Goal: Task Accomplishment & Management: Use online tool/utility

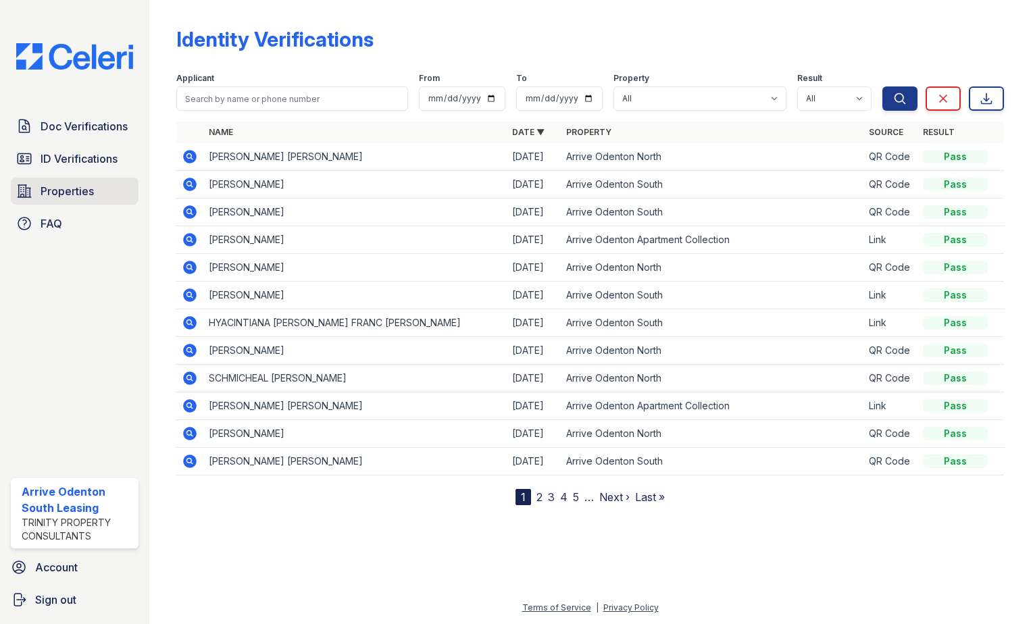
click at [76, 186] on span "Properties" at bounding box center [67, 191] width 53 height 16
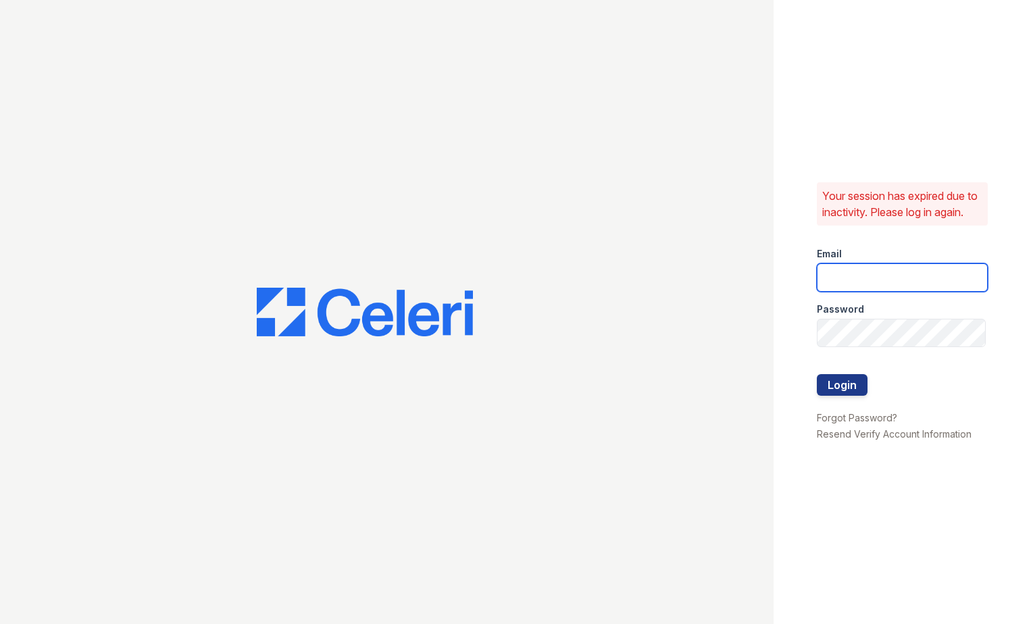
type input "[EMAIL_ADDRESS][DOMAIN_NAME]"
click at [834, 393] on button "Login" at bounding box center [842, 385] width 51 height 22
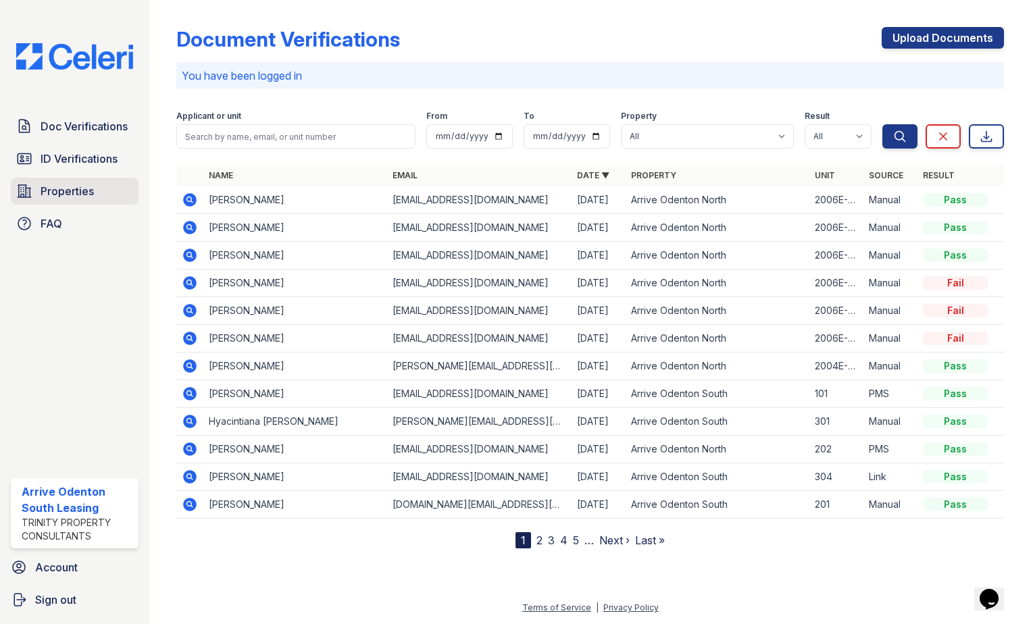
click at [55, 188] on span "Properties" at bounding box center [67, 191] width 53 height 16
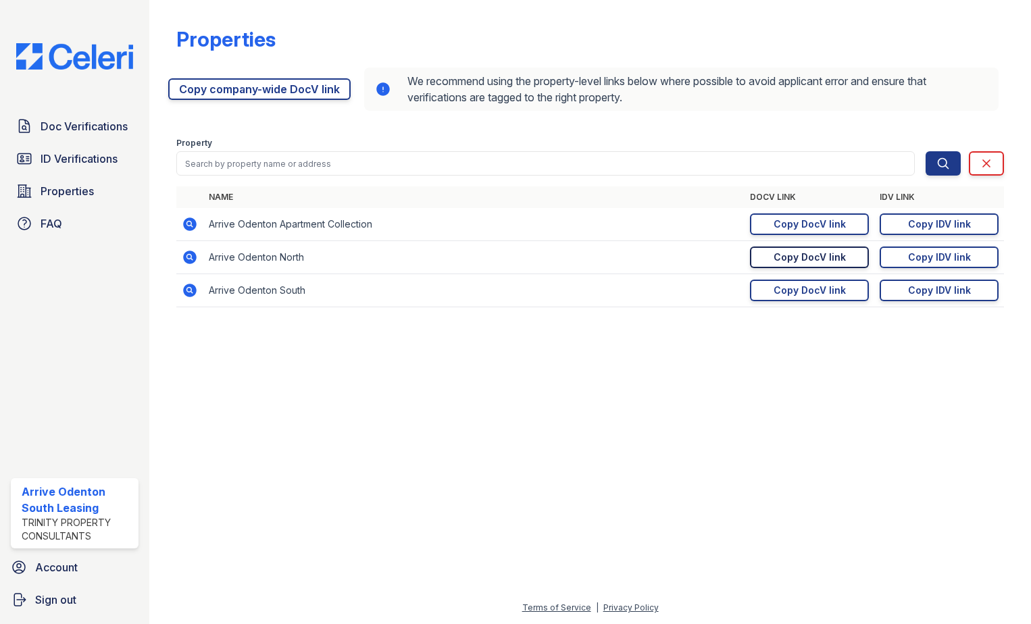
click at [843, 261] on div "Copy DocV link" at bounding box center [810, 258] width 72 height 14
